Goal: Task Accomplishment & Management: Use online tool/utility

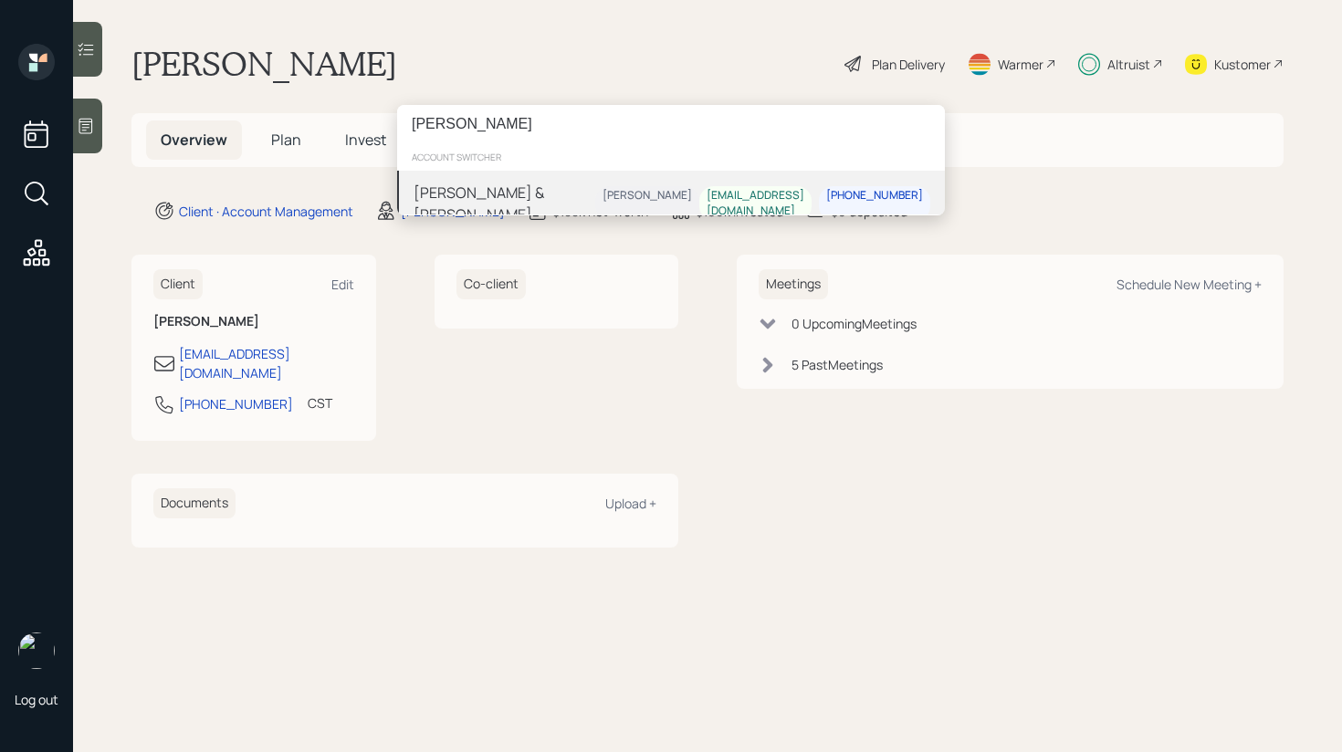
type input "[PERSON_NAME]"
click at [612, 195] on div "[PERSON_NAME]" at bounding box center [647, 197] width 89 height 16
